Goal: Check status: Verify the current state of an ongoing process or item

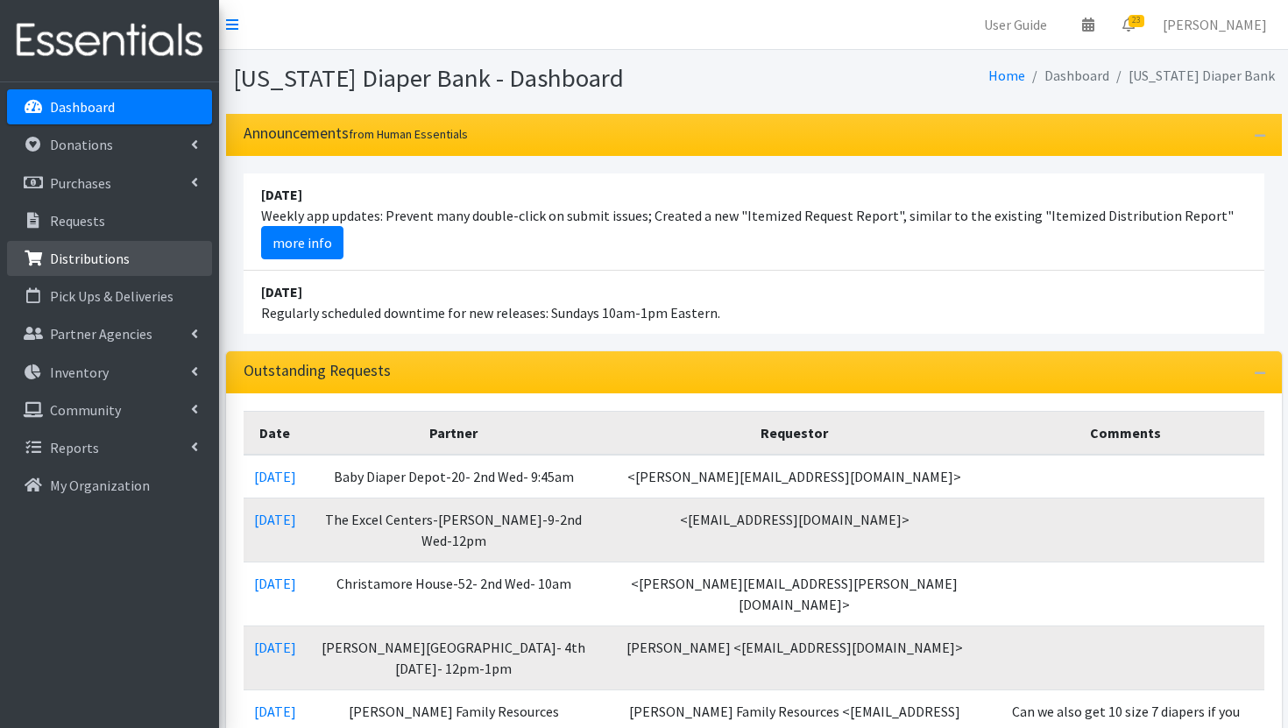
click at [112, 266] on p "Distributions" at bounding box center [90, 259] width 80 height 18
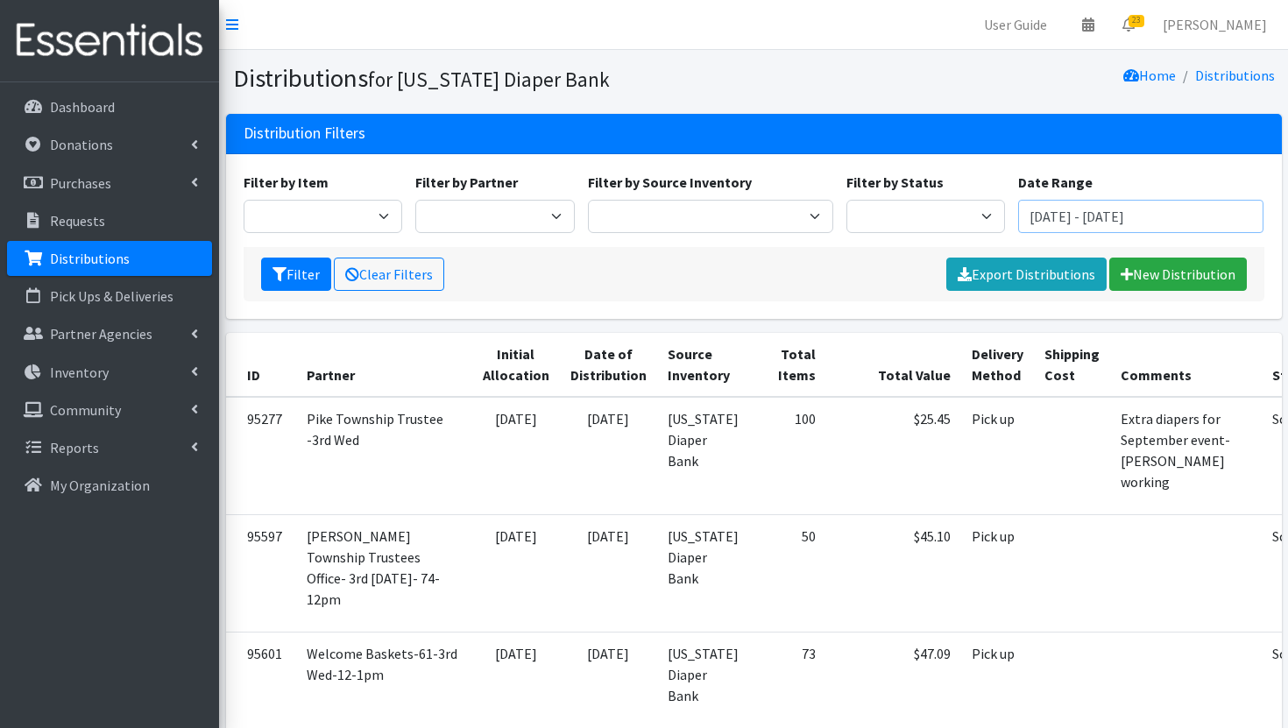
click at [1080, 227] on input "June 29, 2025 - September 29, 2025" at bounding box center [1140, 216] width 245 height 33
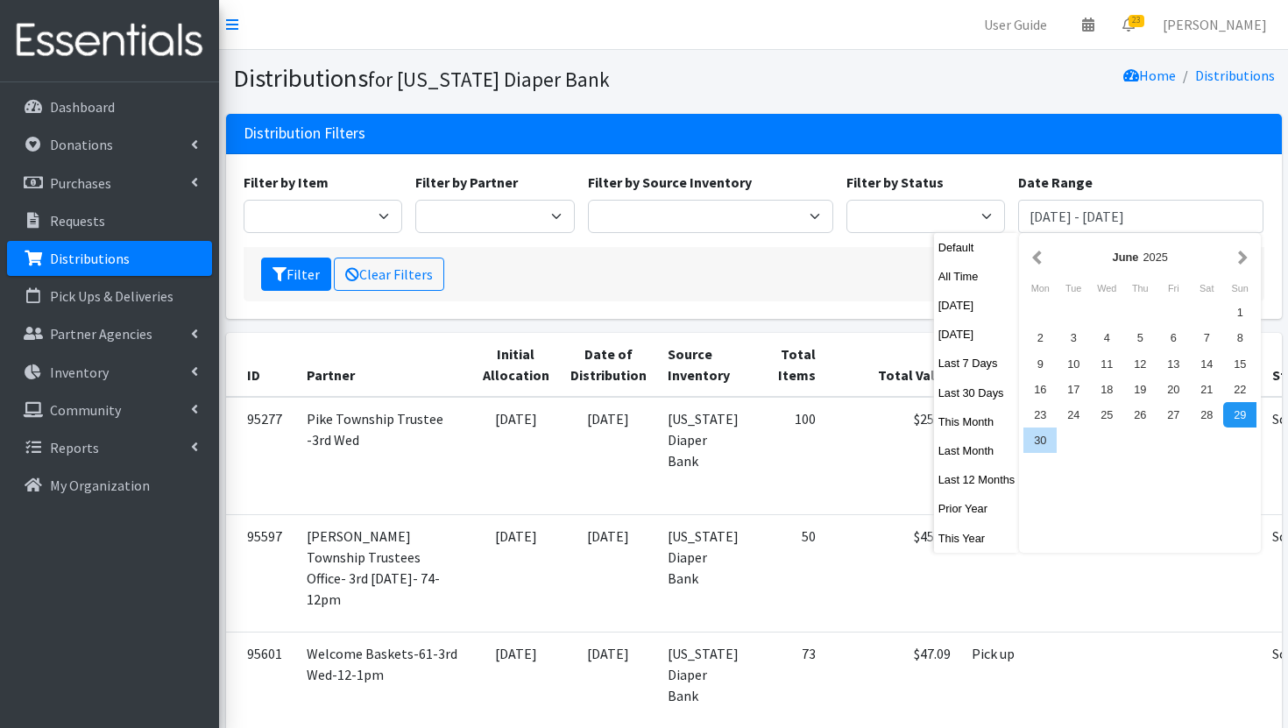
click at [1234, 257] on div "June 2025" at bounding box center [1139, 257] width 187 height 17
click at [1244, 257] on button "button" at bounding box center [1243, 257] width 18 height 22
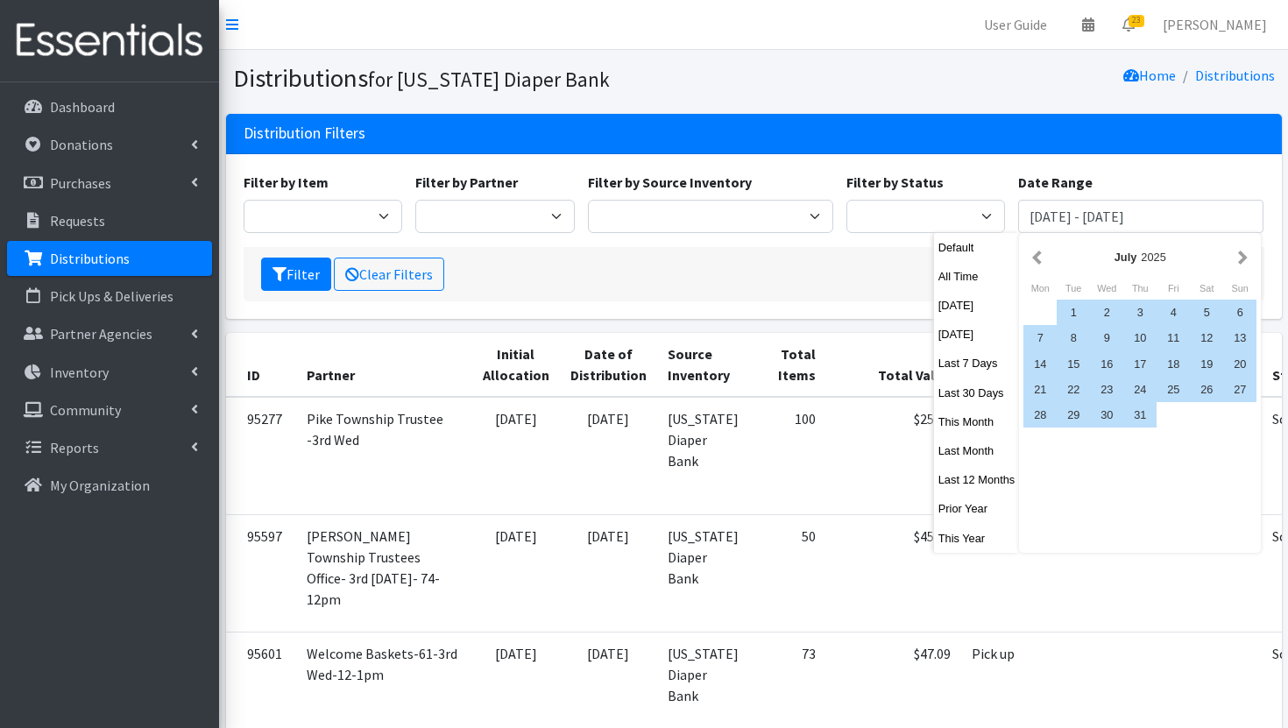
click at [1244, 257] on button "button" at bounding box center [1243, 257] width 18 height 22
click at [1178, 306] on div "1" at bounding box center [1172, 312] width 33 height 25
click at [1246, 418] on div "31" at bounding box center [1239, 414] width 33 height 25
type input "[DATE] - [DATE]"
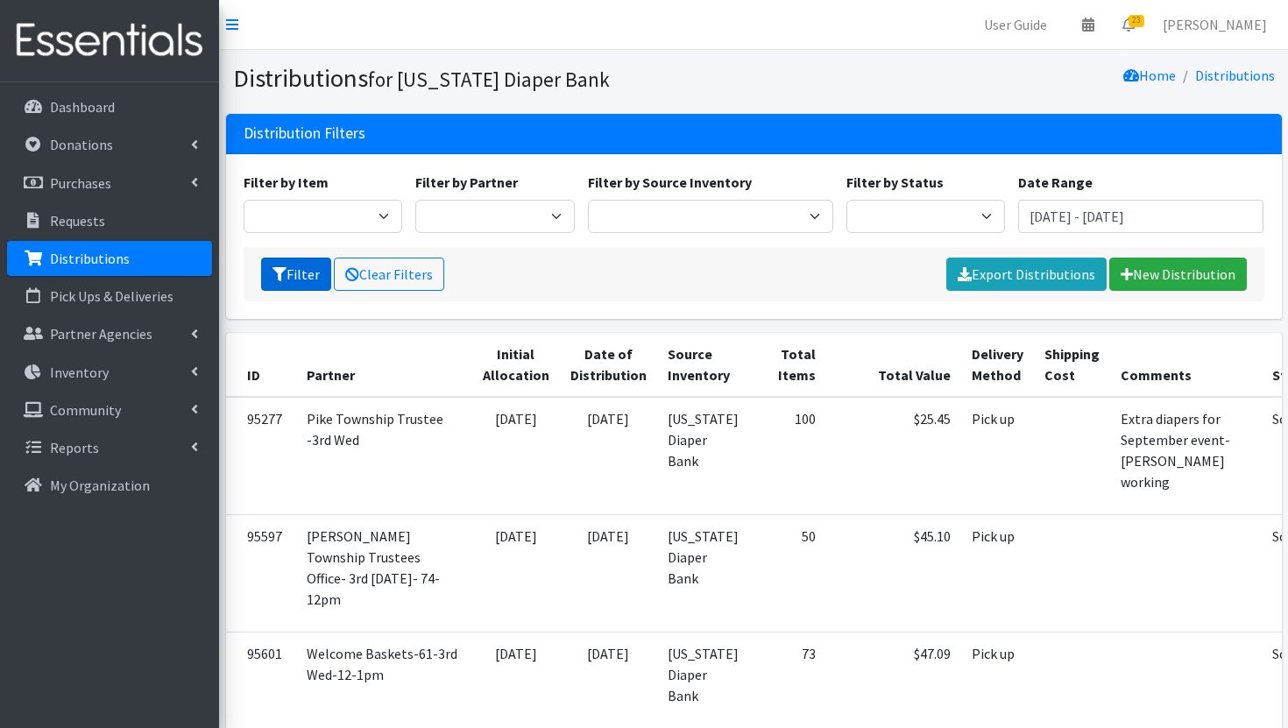
click at [306, 275] on button "Filter" at bounding box center [296, 274] width 70 height 33
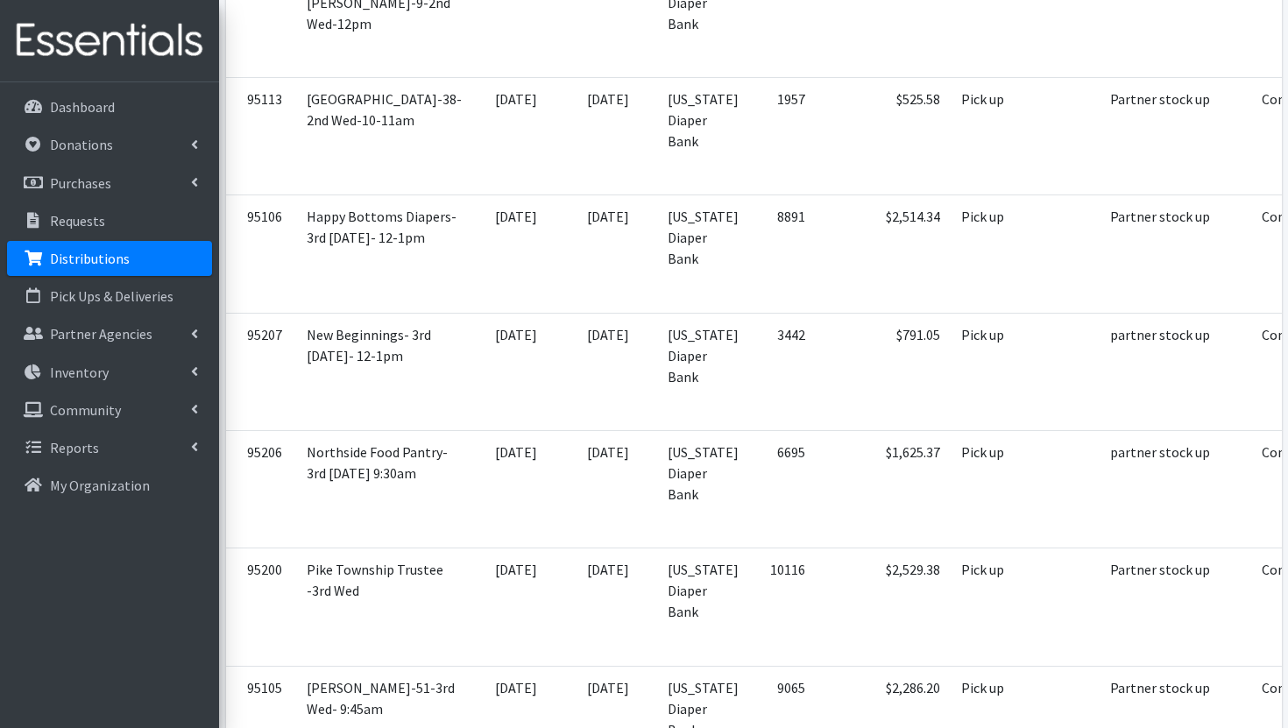
scroll to position [5367, 0]
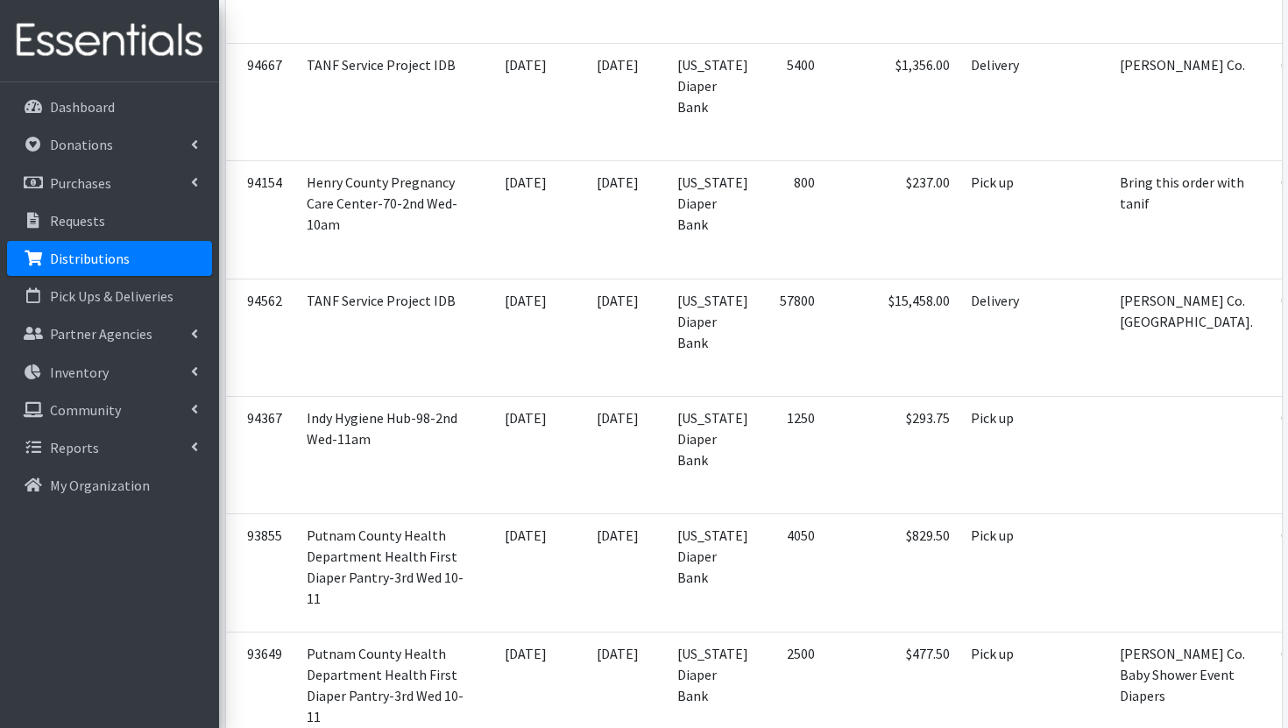
scroll to position [4623, 0]
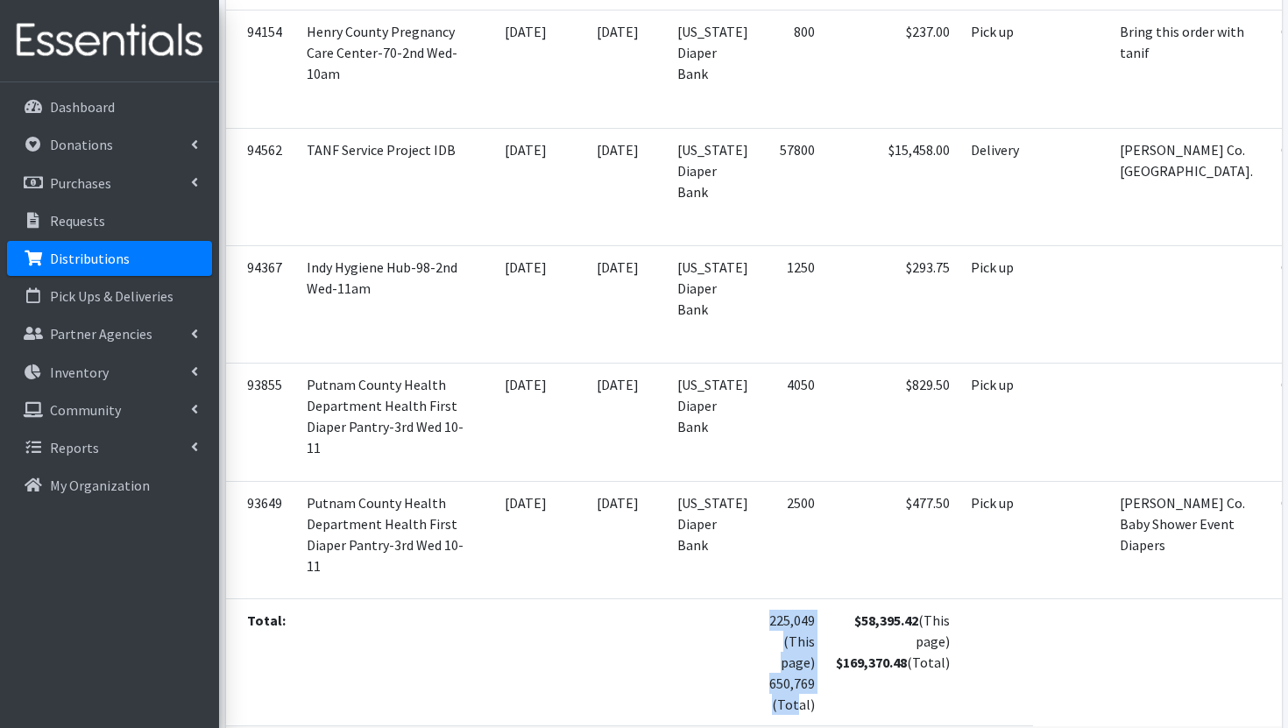
drag, startPoint x: 721, startPoint y: 539, endPoint x: 649, endPoint y: 536, distance: 71.9
click at [649, 599] on tr "Total: 225,049 (This page) 650,769 (Total) $58,395.42 (This page) $169,370.48 (…" at bounding box center [832, 662] width 1212 height 127
click at [825, 599] on td "$58,395.42 (This page) $169,370.48 (Total)" at bounding box center [892, 662] width 135 height 127
drag, startPoint x: 721, startPoint y: 539, endPoint x: 672, endPoint y: 539, distance: 49.1
click at [759, 599] on td "225,049 (This page) 650,769 (Total)" at bounding box center [792, 662] width 67 height 127
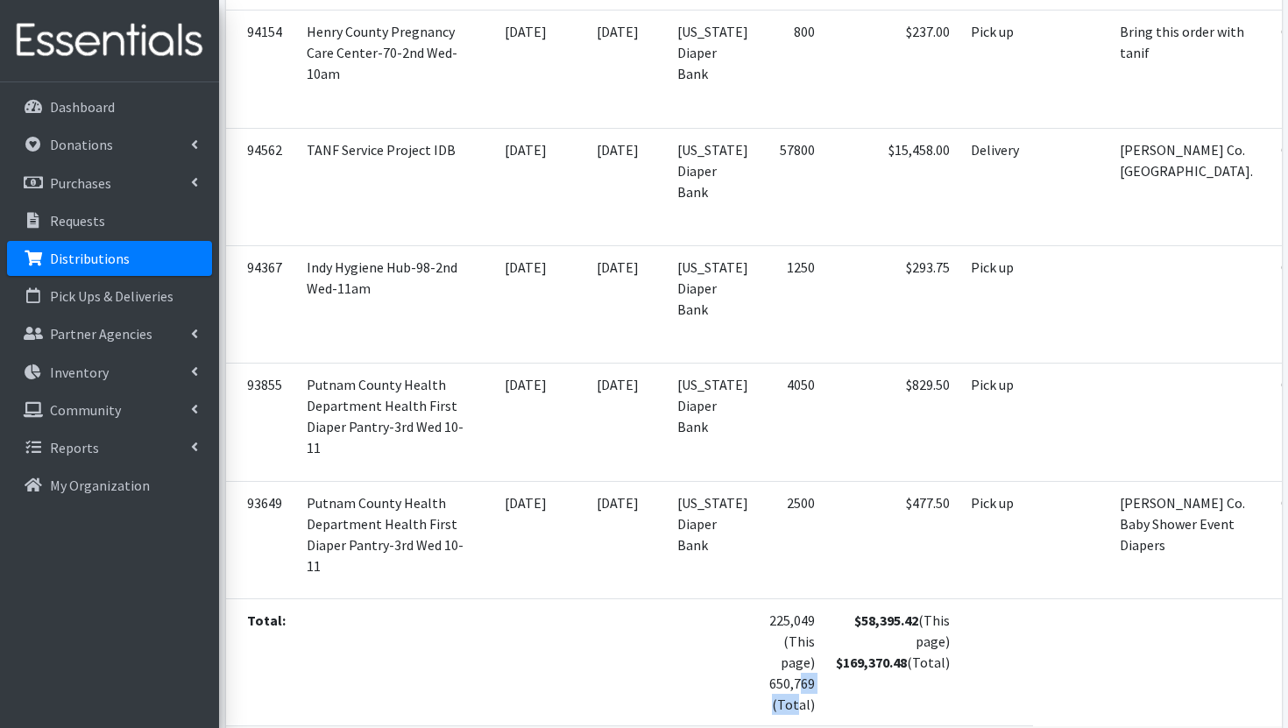
copy td "650,769"
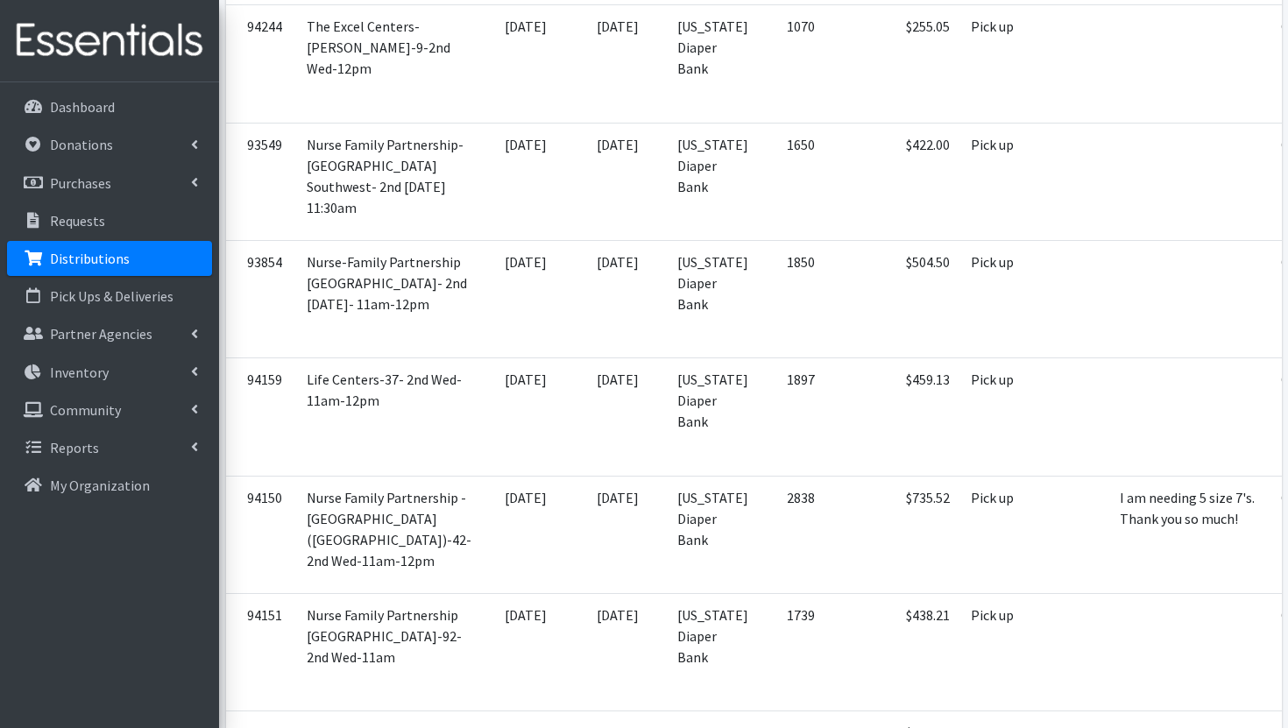
scroll to position [0, 0]
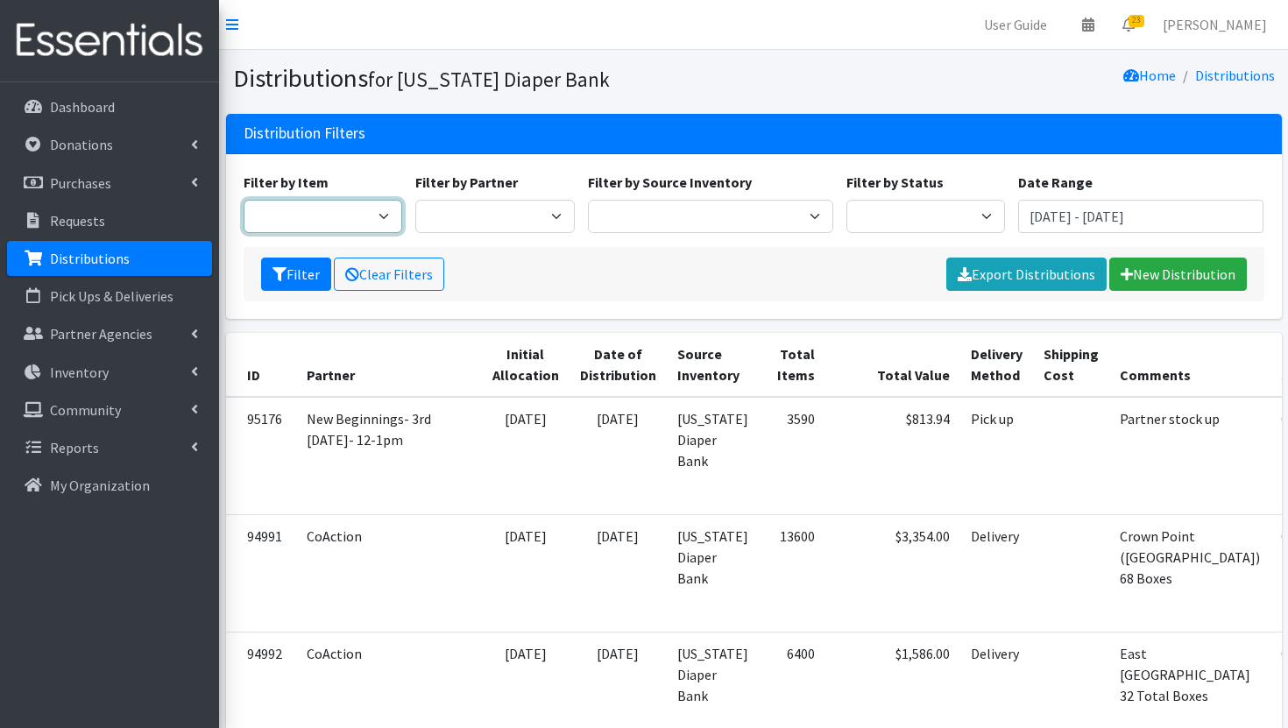
click at [345, 215] on select "Bed Pads (Cloth) Bed Pads (Disposable) Bibs (Adult & Child) Cloth Diapers (AIO'…" at bounding box center [323, 216] width 159 height 33
select select "3418"
click at [244, 200] on select "Bed Pads (Cloth) Bed Pads (Disposable) Bibs (Adult & Child) Cloth Diapers (AIO'…" at bounding box center [323, 216] width 159 height 33
click at [295, 283] on button "Filter" at bounding box center [296, 274] width 70 height 33
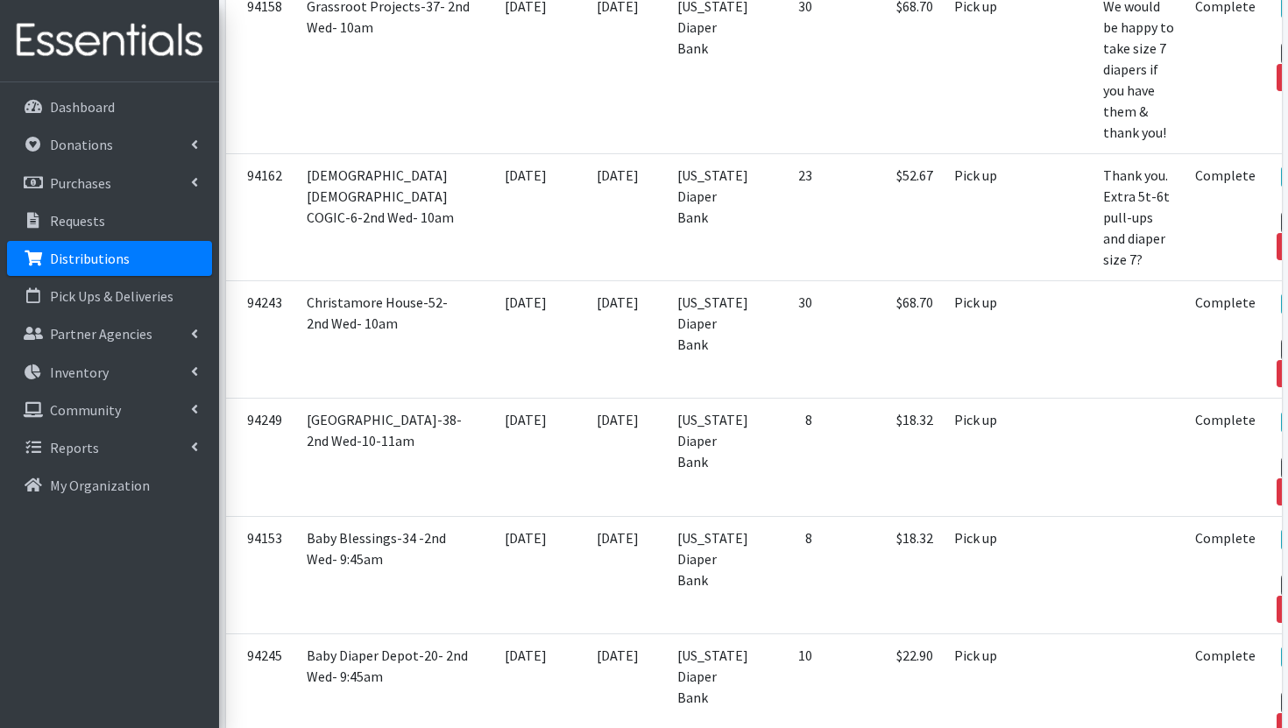
scroll to position [5340, 0]
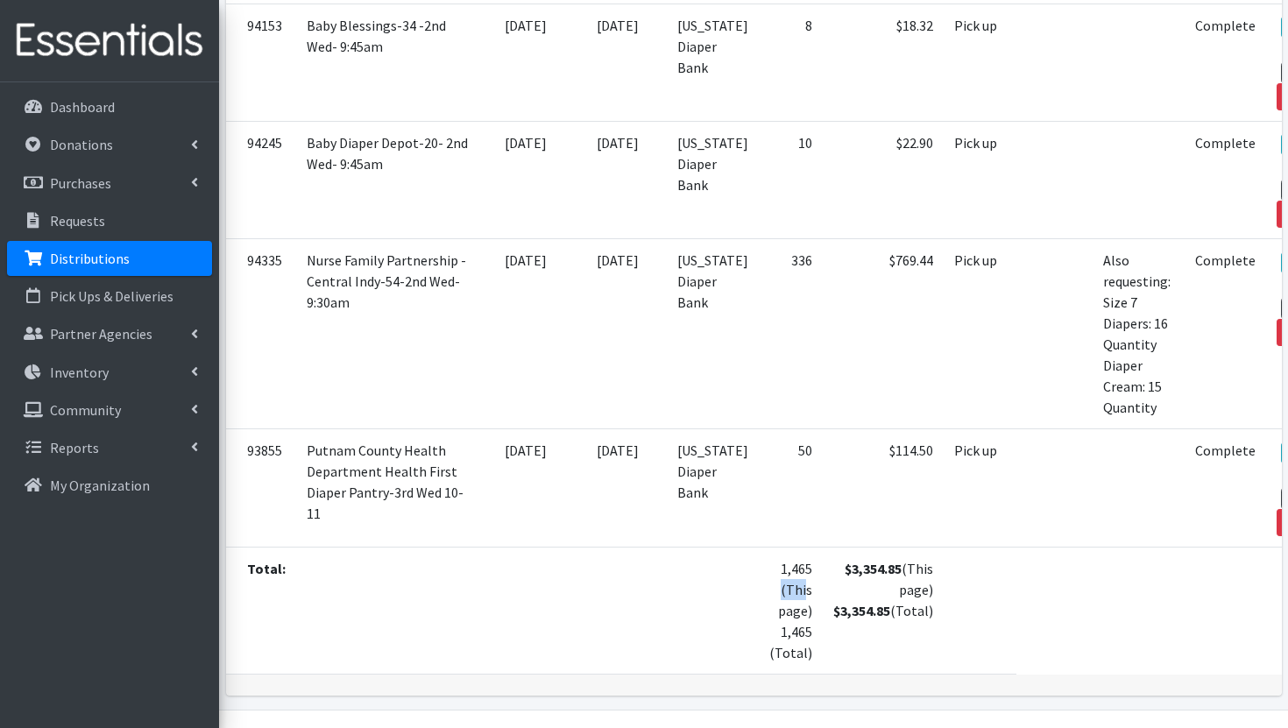
drag, startPoint x: 718, startPoint y: 520, endPoint x: 682, endPoint y: 525, distance: 36.2
click at [759, 547] on td "1,465 (This page) 1,465 (Total)" at bounding box center [791, 610] width 64 height 127
copy td "1,465"
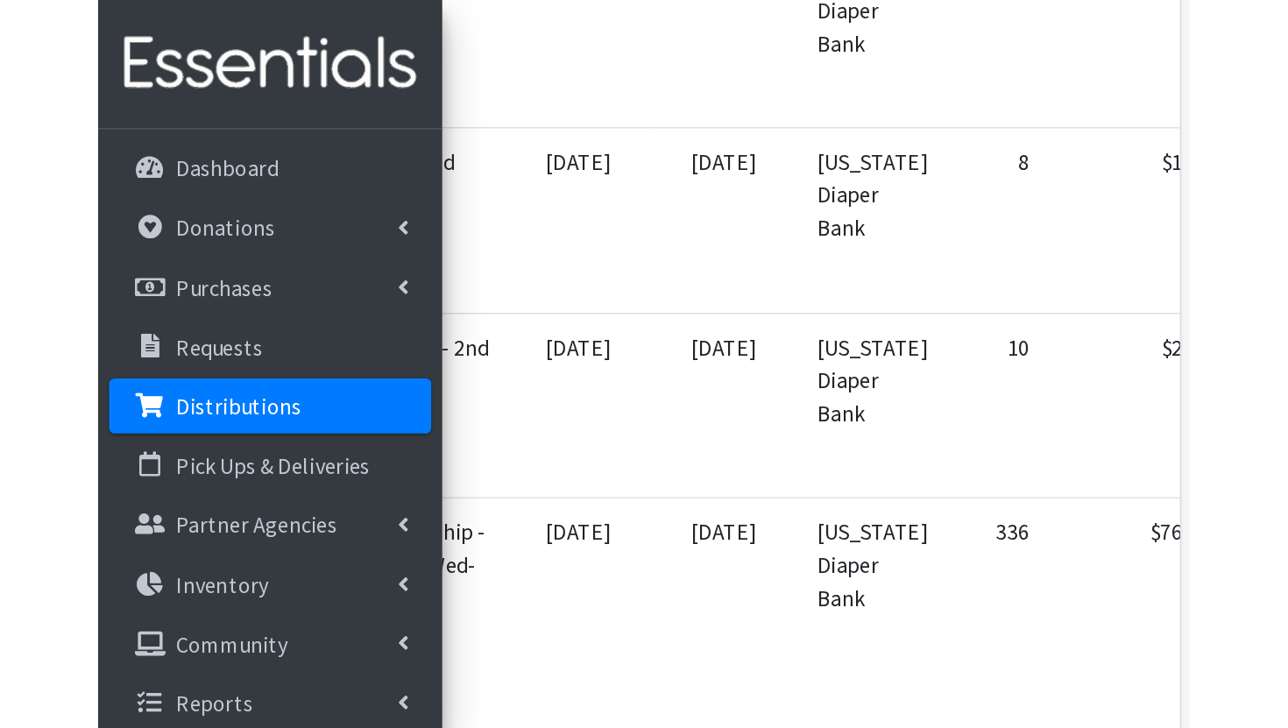
scroll to position [4518, 0]
